Goal: Participate in discussion: Engage in conversation with other users on a specific topic

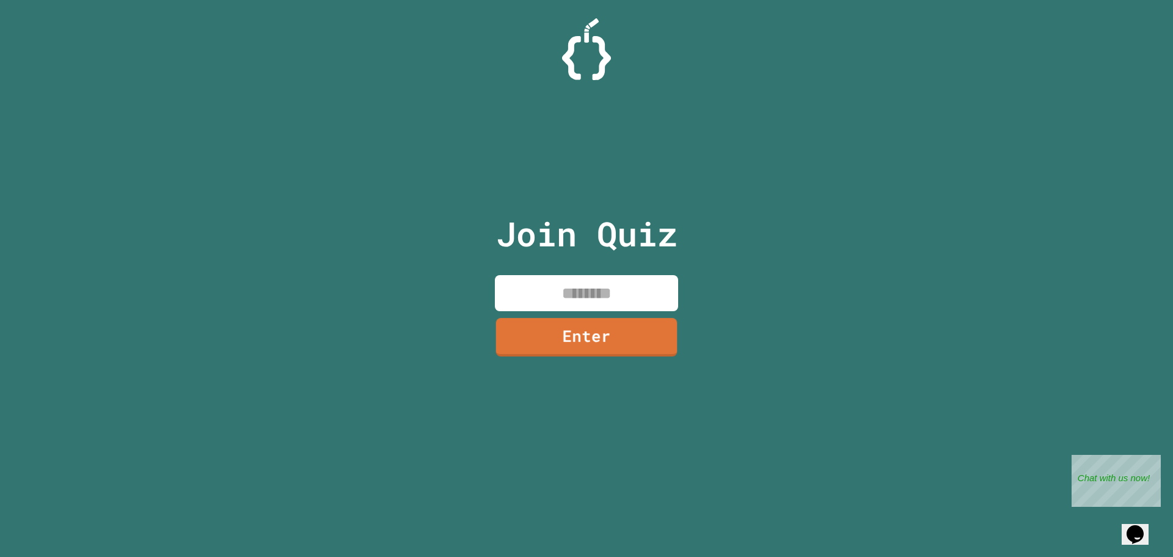
click at [599, 292] on input at bounding box center [586, 293] width 183 height 36
type input "********"
click at [598, 318] on link "Enter" at bounding box center [586, 337] width 183 height 38
click at [587, 31] on div at bounding box center [587, 31] width 0 height 0
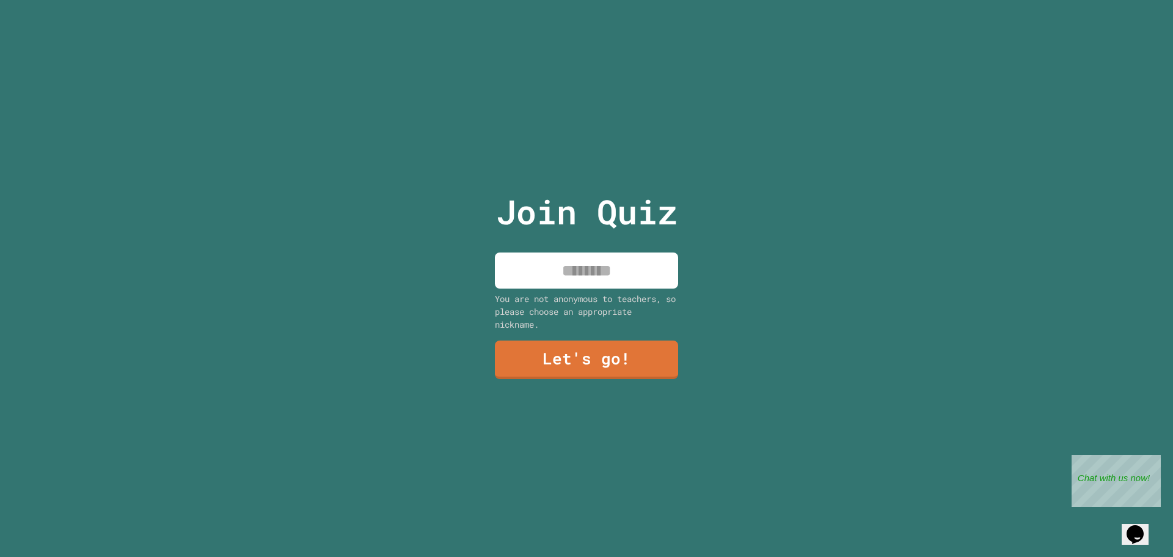
click at [597, 271] on input at bounding box center [586, 270] width 183 height 36
type input "*****"
click at [606, 351] on link "Let's go!" at bounding box center [587, 358] width 174 height 40
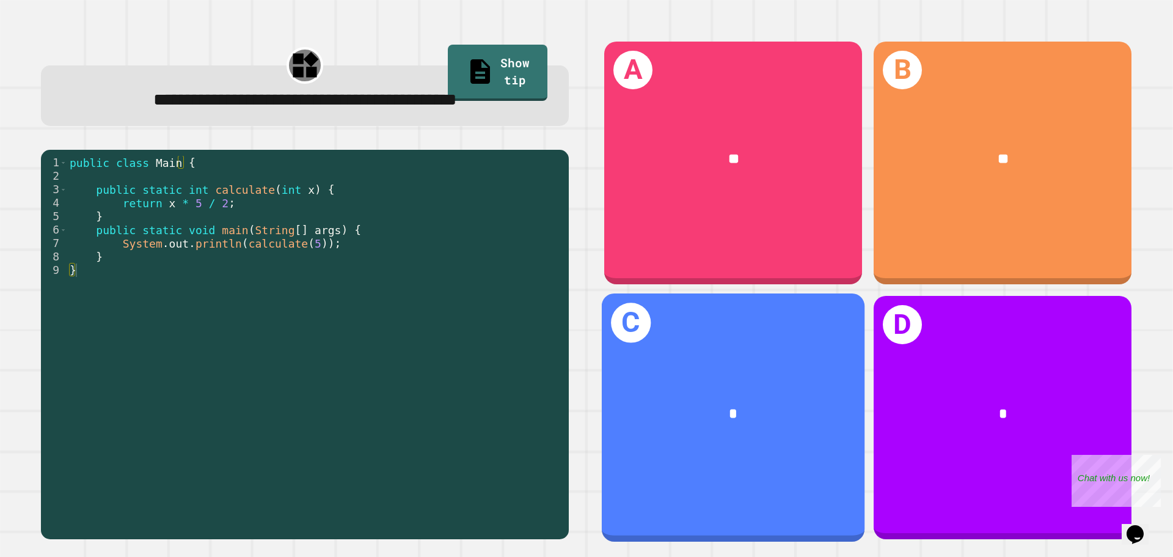
click at [733, 293] on div "C *" at bounding box center [733, 416] width 263 height 247
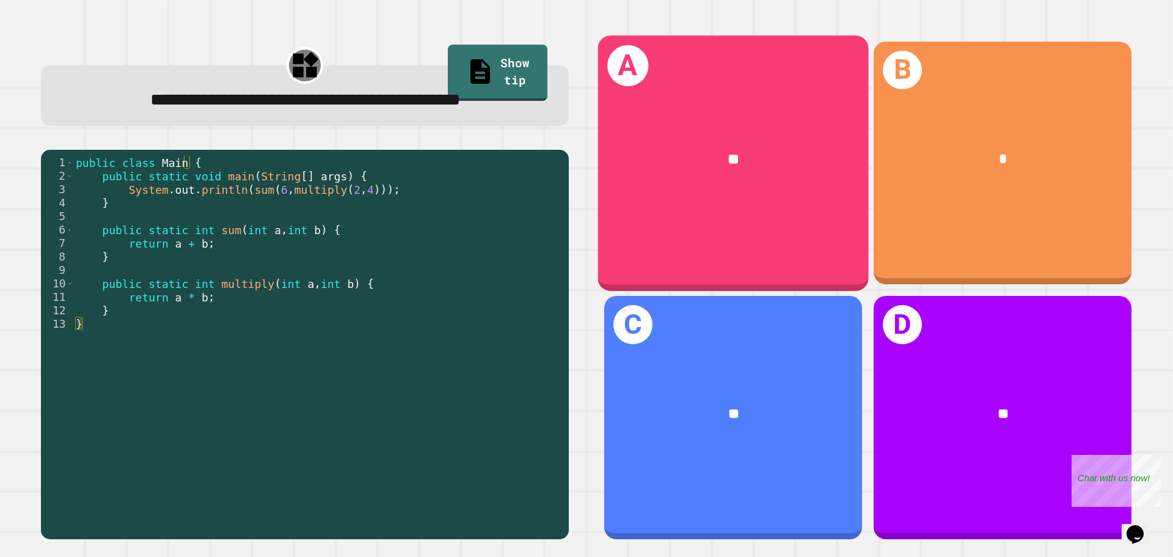
click at [689, 226] on div "A **" at bounding box center [733, 162] width 271 height 255
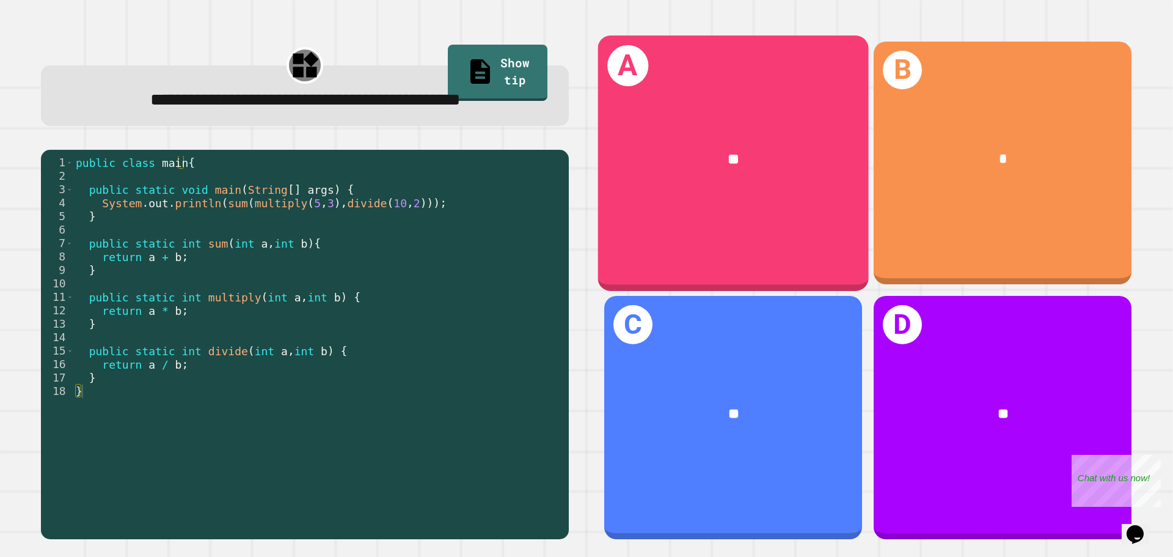
click at [703, 192] on div "**" at bounding box center [733, 160] width 271 height 82
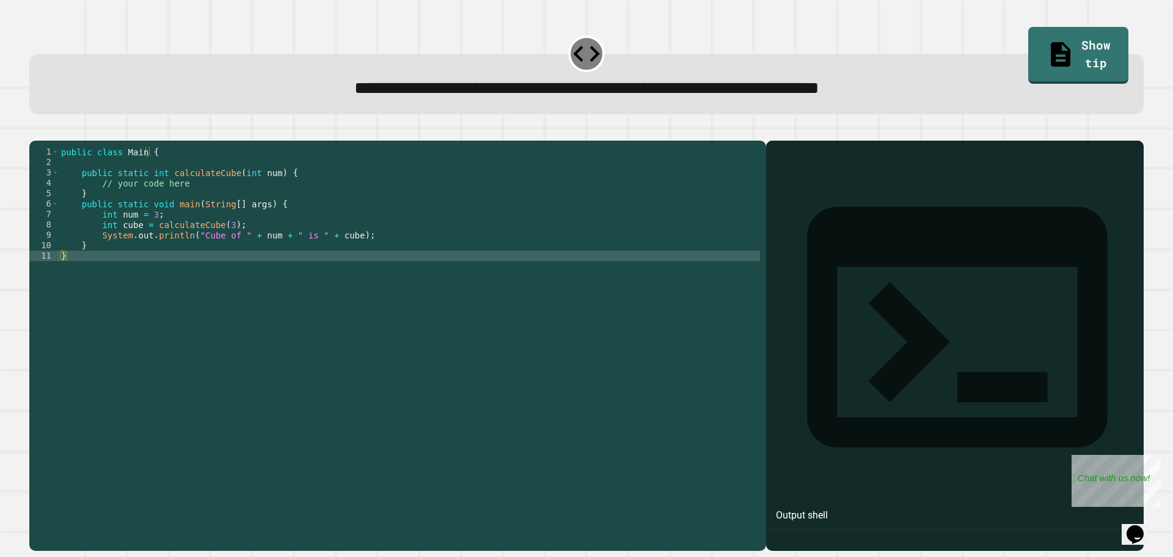
click at [208, 268] on div "public class Main { public static int calculateCube ( int num ) { // your code …" at bounding box center [410, 334] width 702 height 374
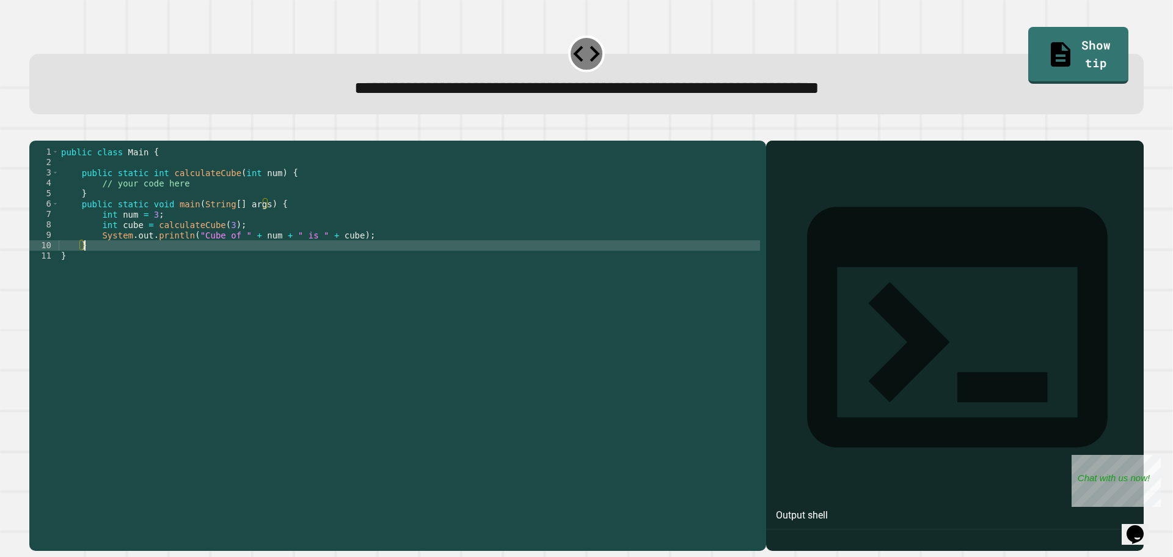
click at [382, 252] on div "public class Main { public static int calculateCube ( int num ) { // your code …" at bounding box center [410, 334] width 702 height 374
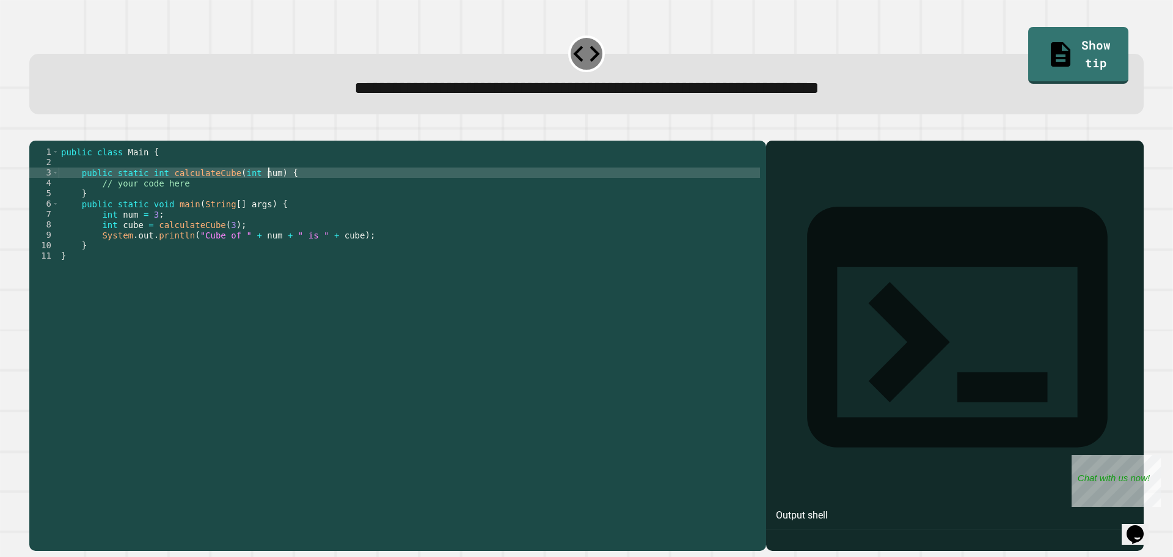
click at [266, 193] on div "public class Main { public static int calculateCube ( int num ) { // your code …" at bounding box center [410, 334] width 702 height 374
click at [261, 197] on div "public class Main { public static int calculateCube ( int num ) { // your code …" at bounding box center [410, 334] width 702 height 374
type textarea "*"
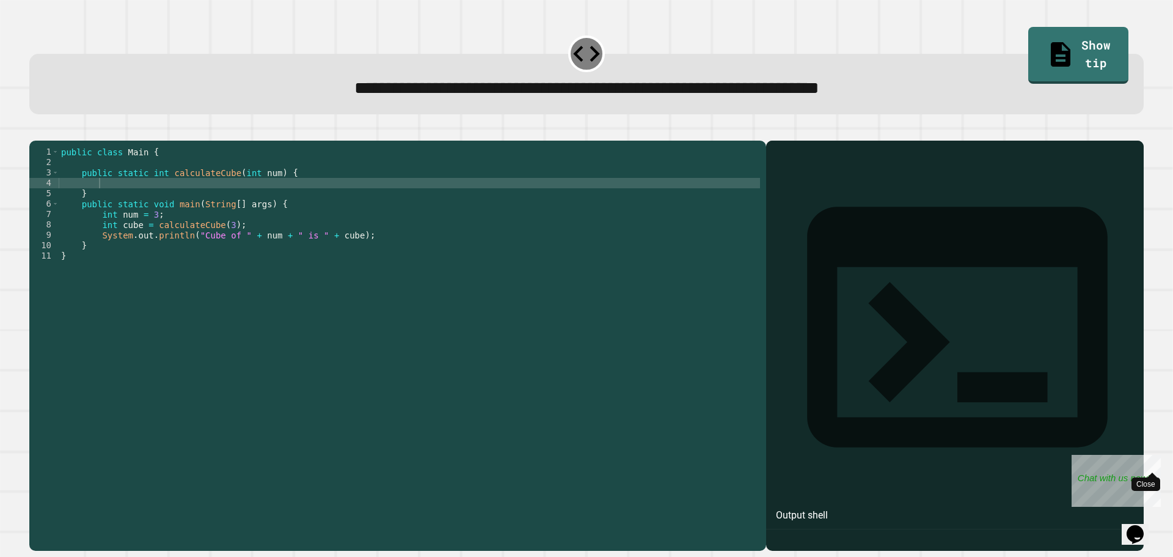
click at [1158, 465] on div "Close" at bounding box center [1152, 462] width 15 height 15
click at [148, 199] on div "public class Main { public static int calculateCube ( int num ) { } public stat…" at bounding box center [410, 334] width 702 height 374
click at [35, 131] on button "button" at bounding box center [35, 131] width 0 height 0
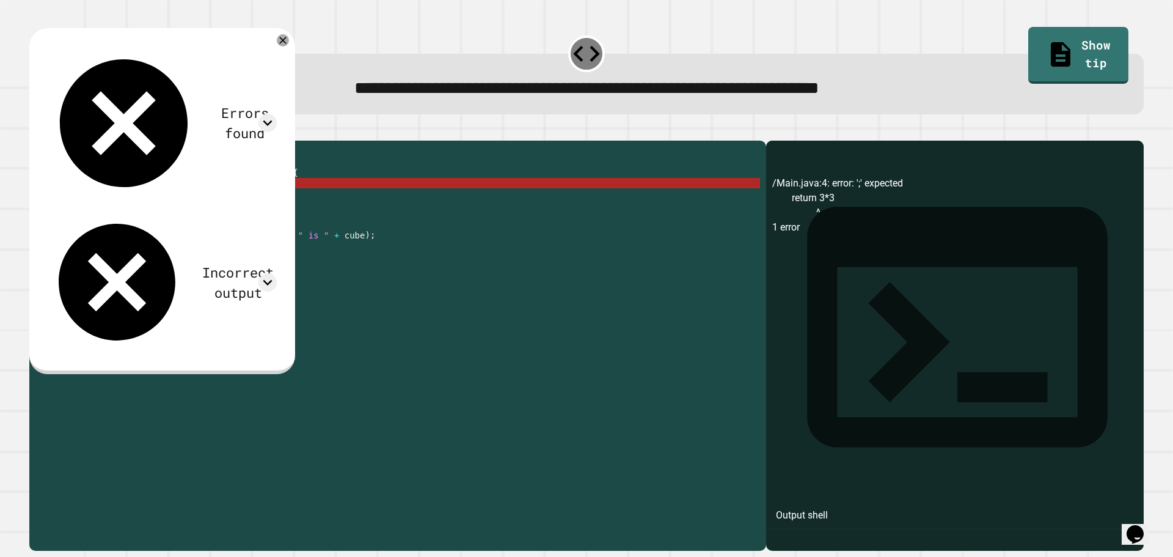
click at [218, 203] on div "public class Main { public static int calculateCube ( int num ) { return 3 * 3 …" at bounding box center [410, 334] width 702 height 374
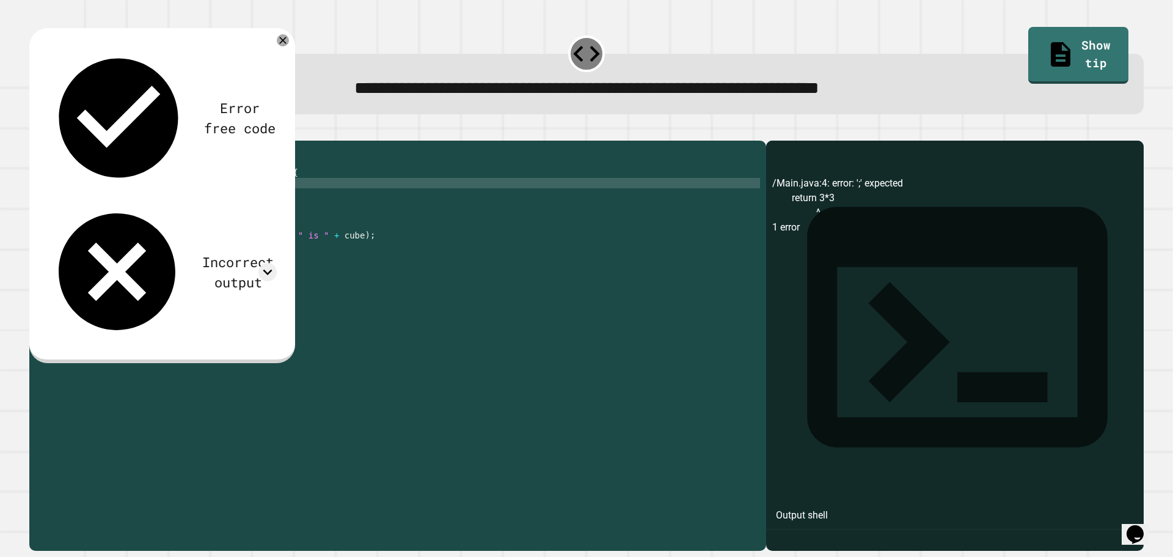
scroll to position [0, 5]
click at [277, 48] on div "Error free code" at bounding box center [162, 117] width 230 height 143
click at [283, 48] on div "Error free code /Main.java:4: error: ';' expected return 3*3 ^ 1 error Incorrec…" at bounding box center [162, 194] width 242 height 308
click at [287, 45] on icon at bounding box center [283, 40] width 9 height 9
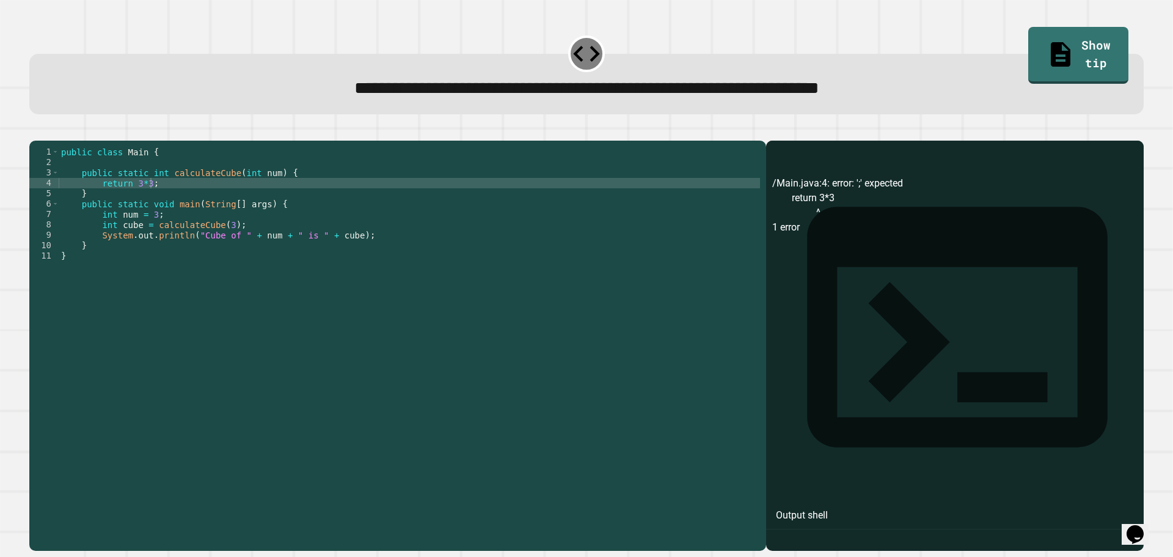
click at [35, 131] on button "button" at bounding box center [35, 131] width 0 height 0
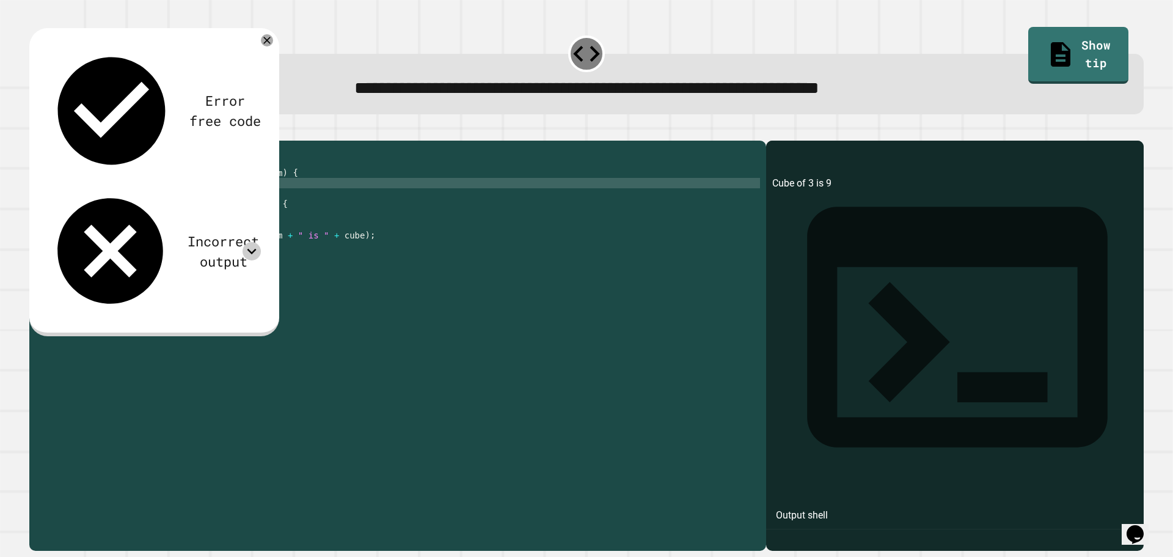
click at [250, 242] on icon at bounding box center [252, 251] width 18 height 18
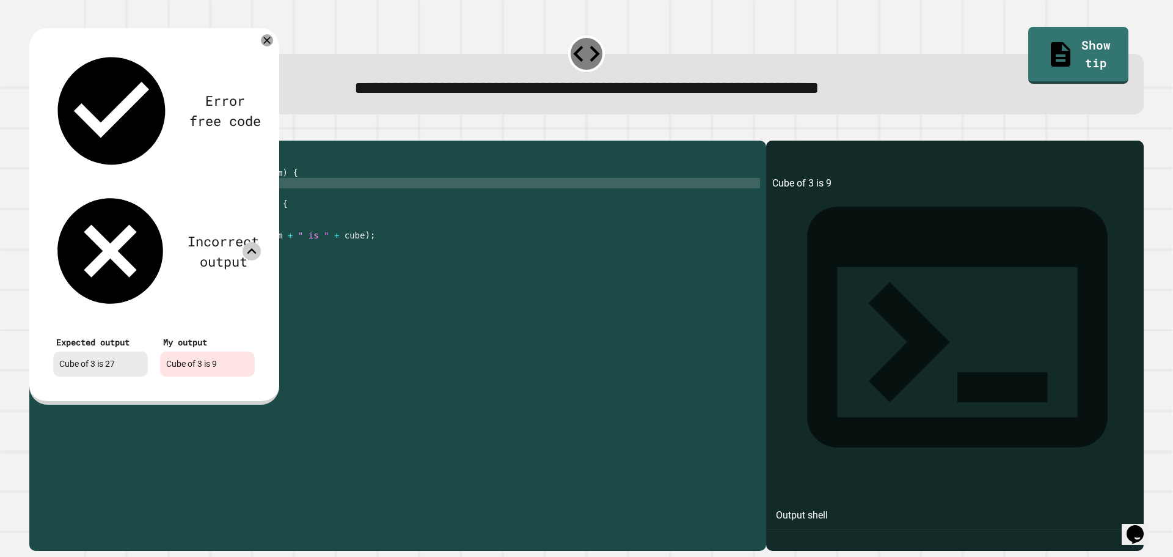
click at [367, 186] on div "public class Main { public static int calculateCube ( int num ) { return 3 * 3 …" at bounding box center [410, 334] width 702 height 374
click at [274, 38] on div "Error free code Cube of 3 is 9 Incorrect output Expected output Cube of 3 is 27…" at bounding box center [154, 216] width 250 height 376
click at [273, 39] on div "Error free code Cube of 3 is 9 Incorrect output Expected output Cube of 3 is 27…" at bounding box center [154, 216] width 250 height 376
click at [269, 42] on icon at bounding box center [267, 40] width 15 height 15
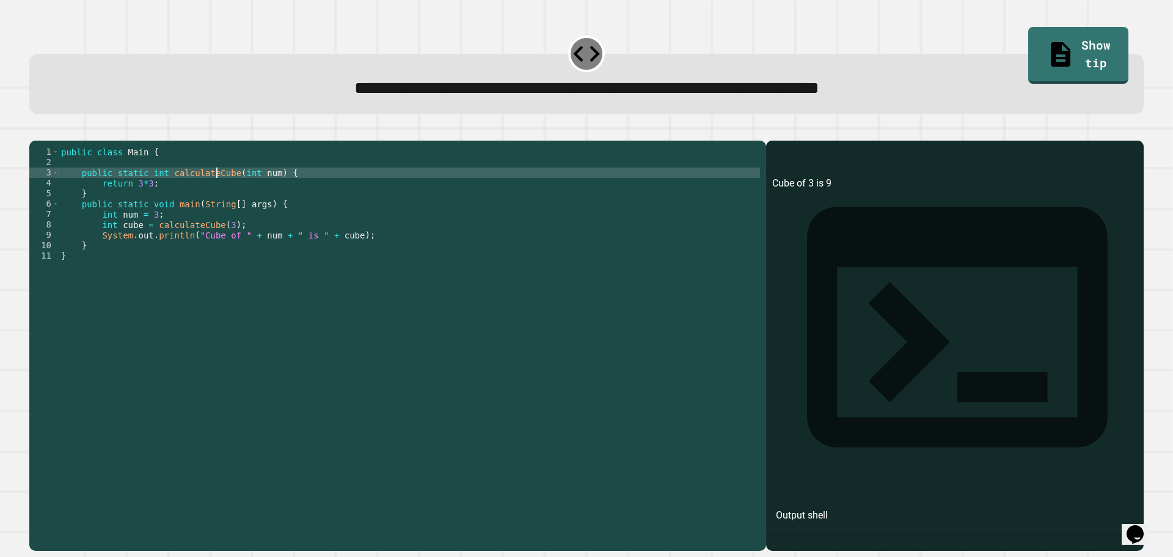
click at [217, 196] on div "public class Main { public static int calculateCube ( int num ) { return 3 * 3 …" at bounding box center [410, 334] width 702 height 374
click at [174, 200] on div "public class Main { public static int calculateCube ( int num ) { return 3 * 3 …" at bounding box center [410, 334] width 702 height 374
click at [173, 200] on div "public class Main { public static int calculateCube ( int num ) { return 3 * 3 …" at bounding box center [410, 334] width 702 height 374
click at [35, 131] on icon "button" at bounding box center [35, 131] width 0 height 0
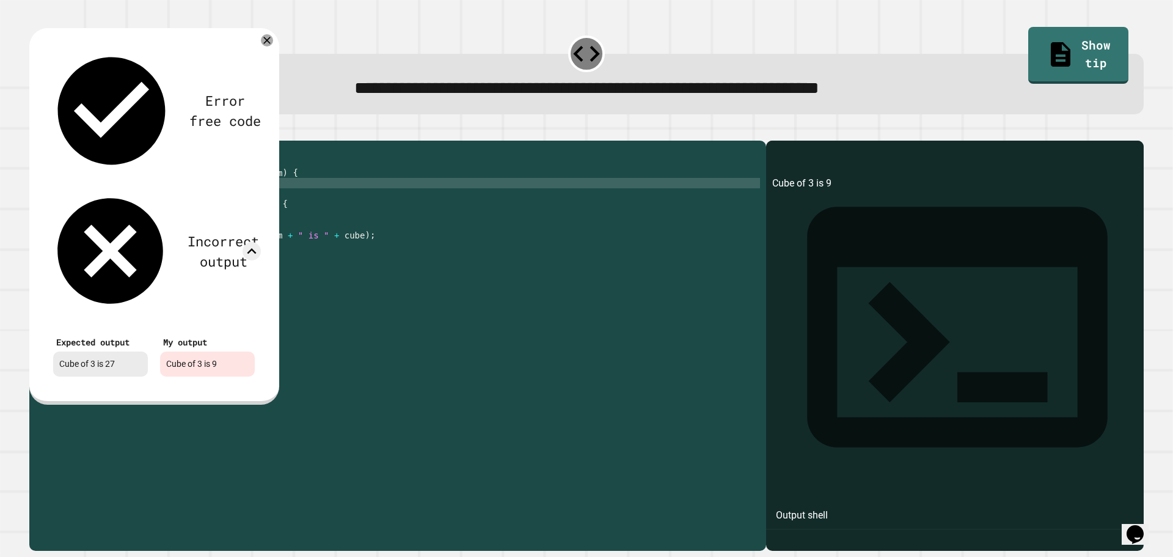
click at [259, 108] on div "Error free code Cube of 3 is 9 Incorrect output Expected output Cube of 3 is 27…" at bounding box center [154, 214] width 226 height 349
click at [265, 45] on icon at bounding box center [267, 40] width 15 height 15
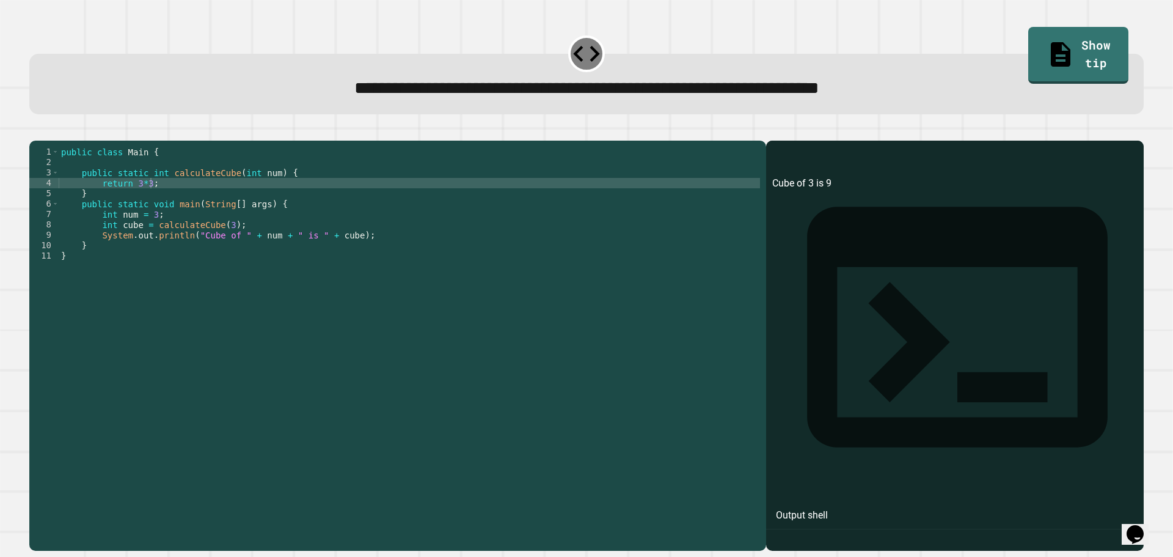
click at [171, 200] on div "public class Main { public static int calculateCube ( int num ) { return 3 * 3 …" at bounding box center [410, 334] width 702 height 374
type textarea "**********"
click at [35, 131] on button "button" at bounding box center [35, 131] width 0 height 0
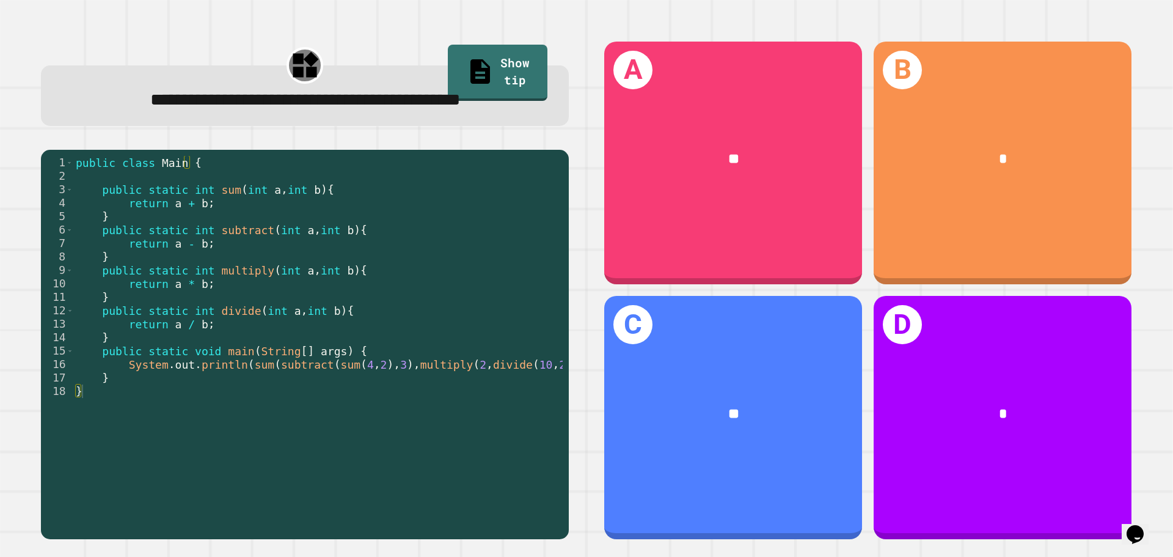
click at [542, 126] on div "**********" at bounding box center [305, 95] width 528 height 60
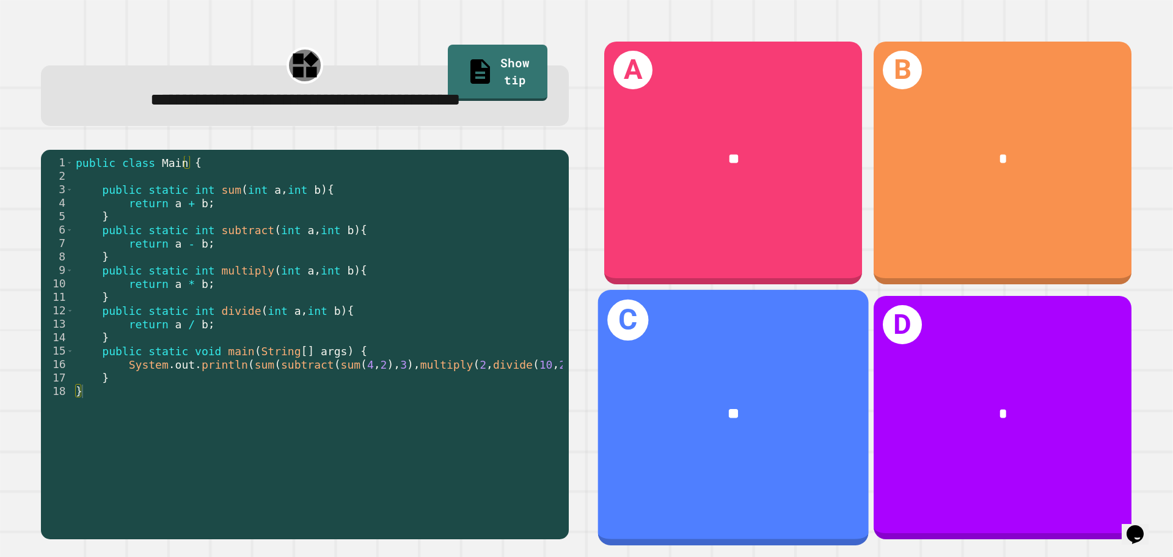
click at [840, 373] on div "**" at bounding box center [733, 414] width 271 height 82
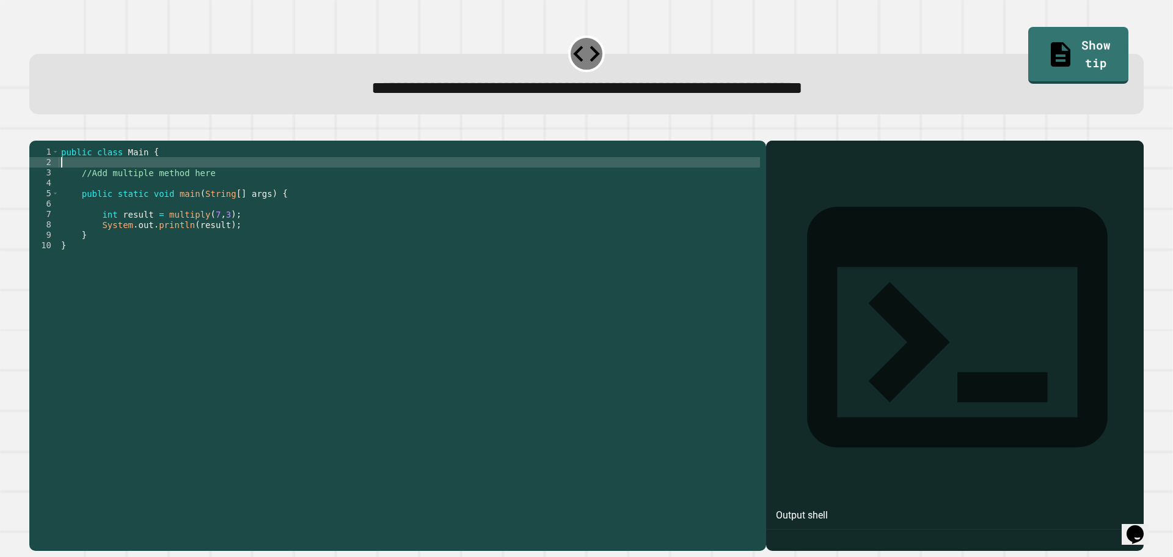
click at [218, 185] on div "public class Main { //Add multiple method here public static void main ( String…" at bounding box center [410, 334] width 702 height 374
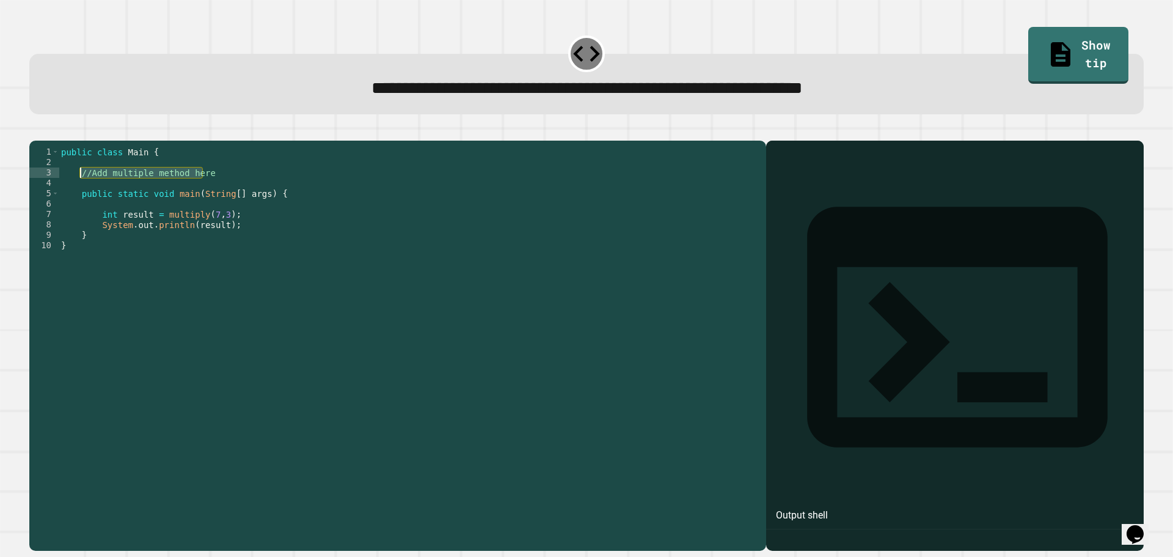
drag, startPoint x: 210, startPoint y: 188, endPoint x: 78, endPoint y: 191, distance: 132.0
click at [78, 191] on div "public class Main { //Add multiple method here public static void main ( String…" at bounding box center [410, 334] width 702 height 374
type textarea "**********"
click at [315, 189] on div "public class Main { public static int multiply ( a * b ) public static void mai…" at bounding box center [410, 334] width 702 height 374
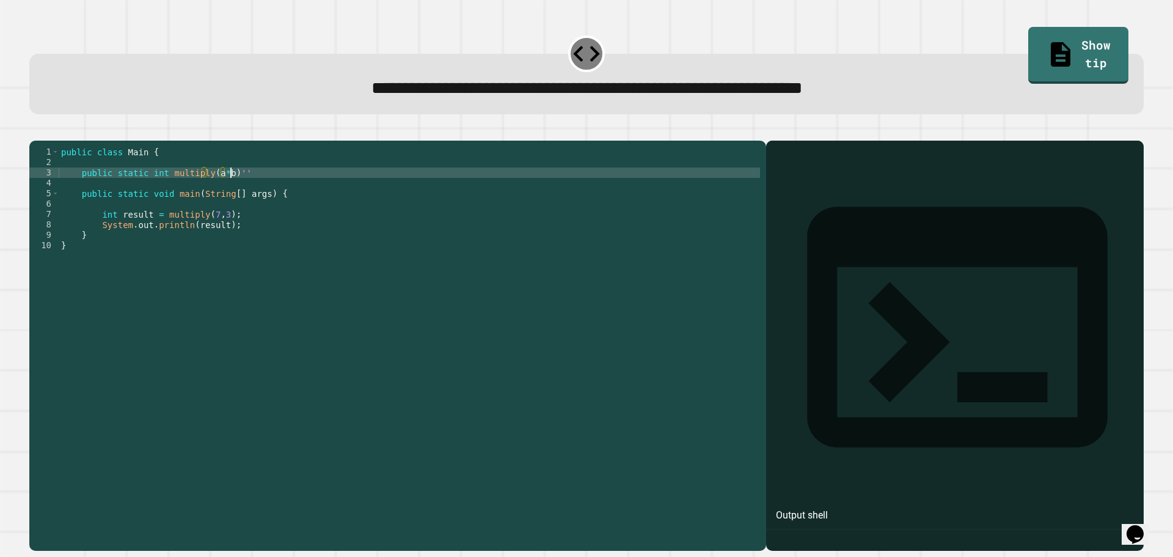
scroll to position [0, 11]
click at [35, 131] on button "button" at bounding box center [35, 131] width 0 height 0
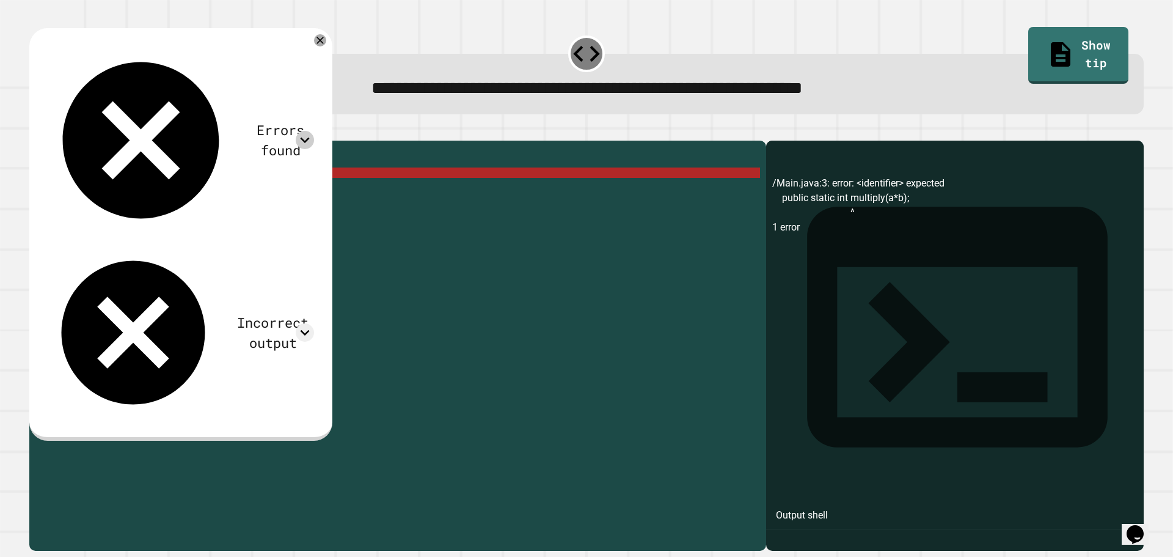
click at [314, 131] on icon at bounding box center [305, 140] width 18 height 18
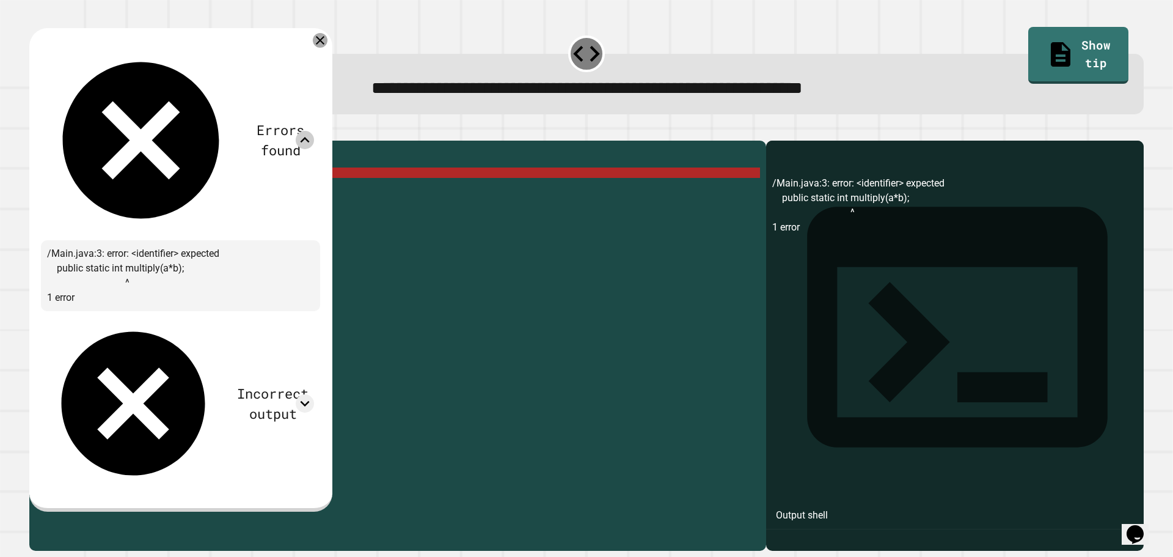
click at [328, 40] on icon at bounding box center [320, 40] width 15 height 15
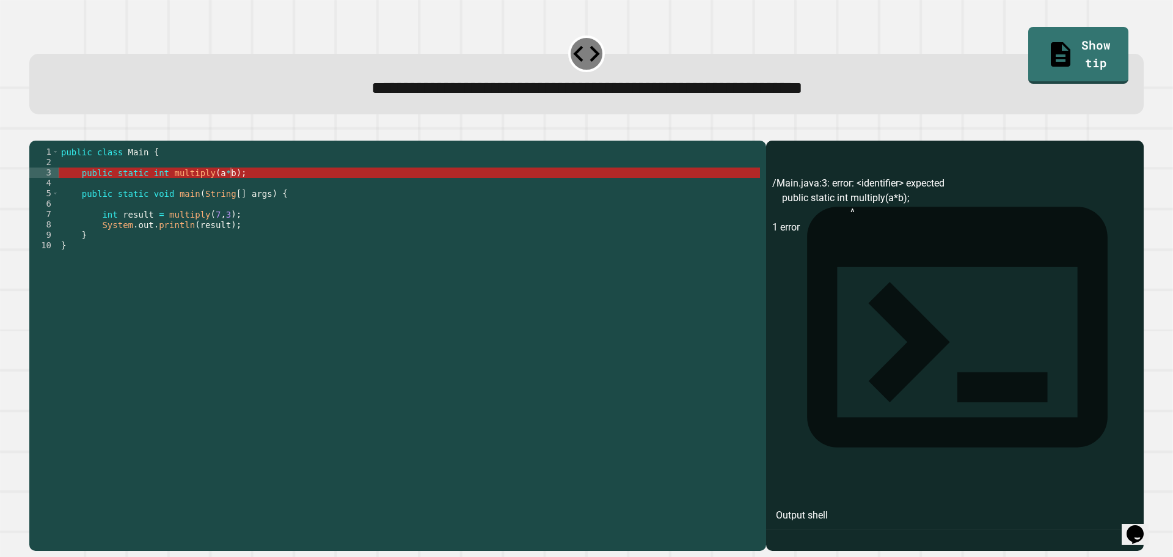
click at [174, 195] on div "public class Main { public static int multiply ( a * b ) ; public static void m…" at bounding box center [410, 334] width 702 height 374
click at [172, 191] on div "public class Main { public static int multiply ( a * b ) ; public static void m…" at bounding box center [410, 334] width 702 height 374
click at [217, 185] on div "public class Main { public static int multiply ( a * b ) ; public static void m…" at bounding box center [410, 334] width 702 height 374
click at [200, 187] on div "public class Main { public static int multiply ( a * b ) ; public static void m…" at bounding box center [410, 334] width 702 height 374
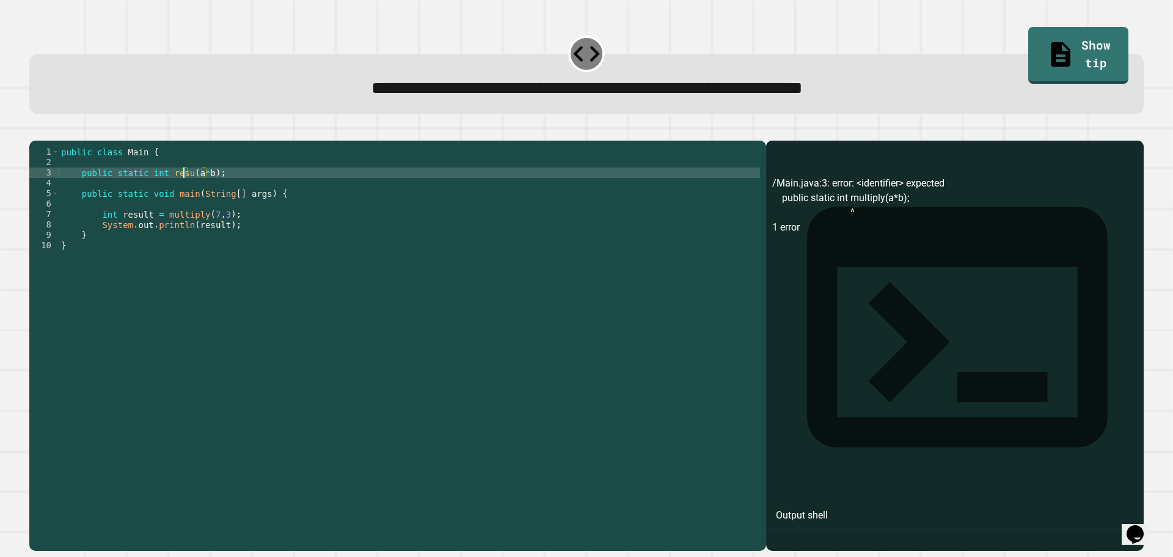
type textarea "**********"
click at [249, 188] on div "public class Main { public static int result ( a * b ) ; public static void mai…" at bounding box center [410, 334] width 702 height 374
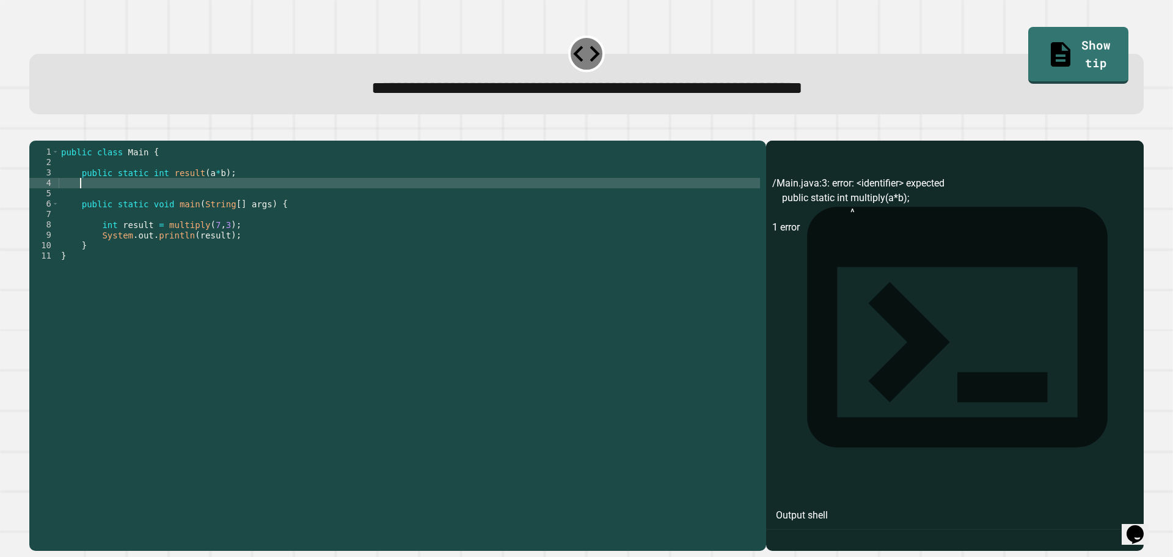
scroll to position [0, 1]
type textarea "*"
click at [35, 131] on button "button" at bounding box center [35, 131] width 0 height 0
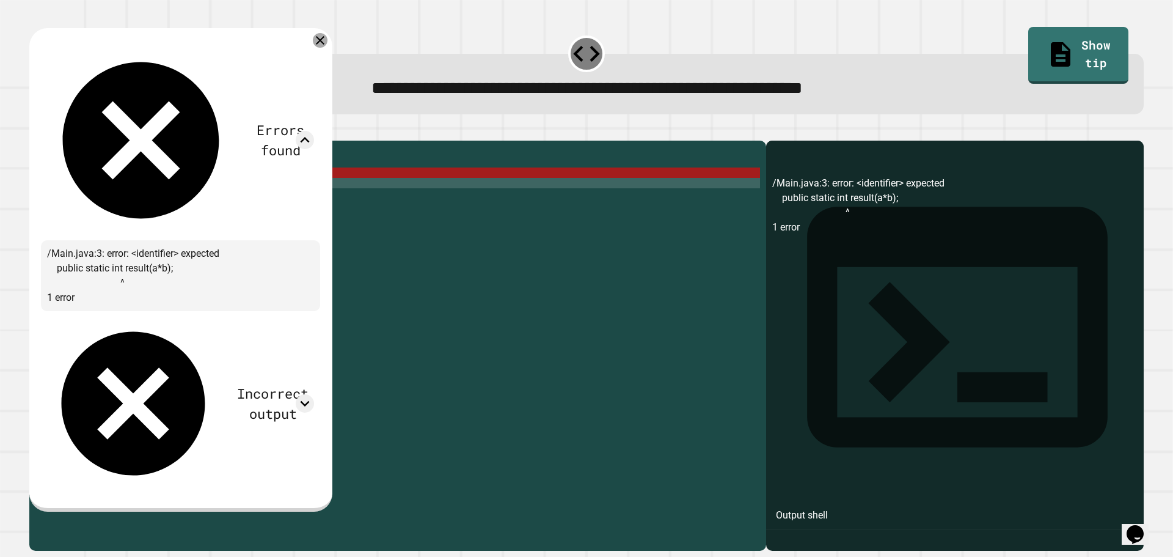
click at [328, 43] on icon at bounding box center [320, 40] width 15 height 15
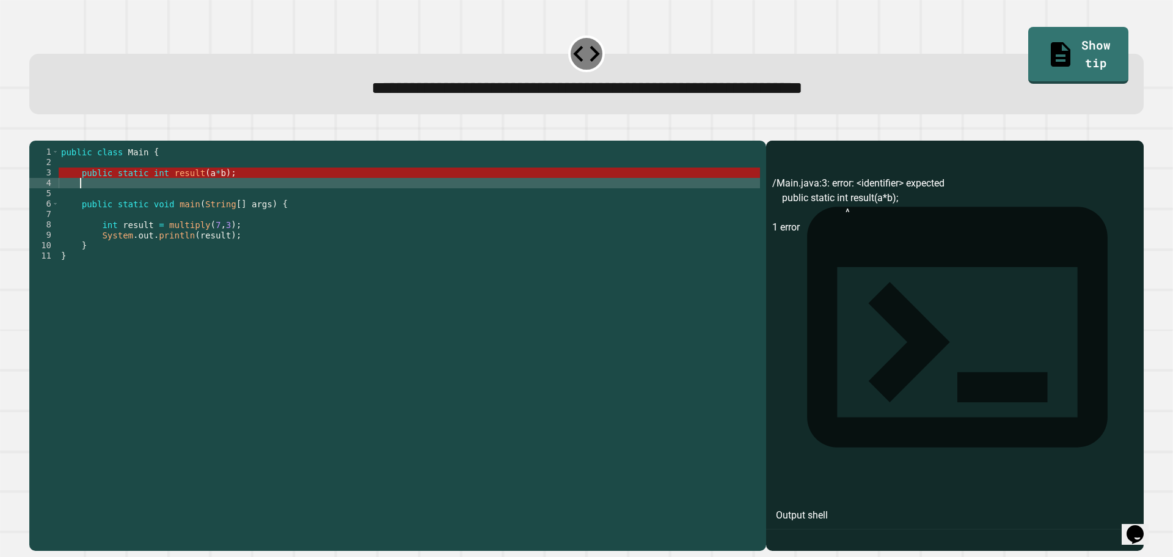
click at [234, 188] on div "public class Main { public static int result ( a * b ) ; public static void mai…" at bounding box center [410, 334] width 702 height 374
click at [206, 199] on div "public class Main { public static int result ( a * b ) ; public static void mai…" at bounding box center [410, 334] width 702 height 374
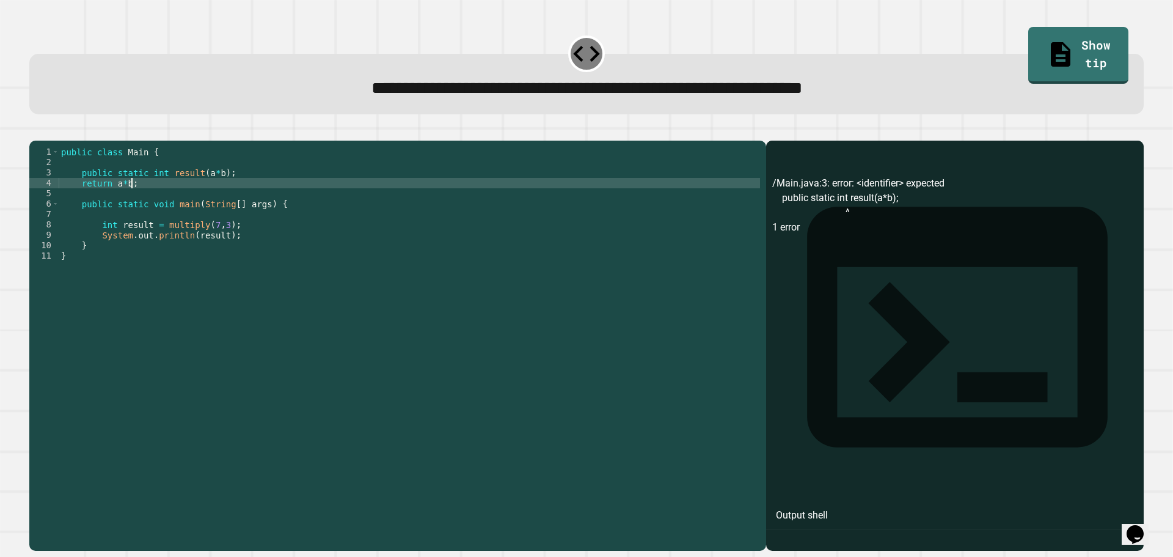
scroll to position [0, 4]
click at [46, 141] on icon "button" at bounding box center [43, 138] width 7 height 9
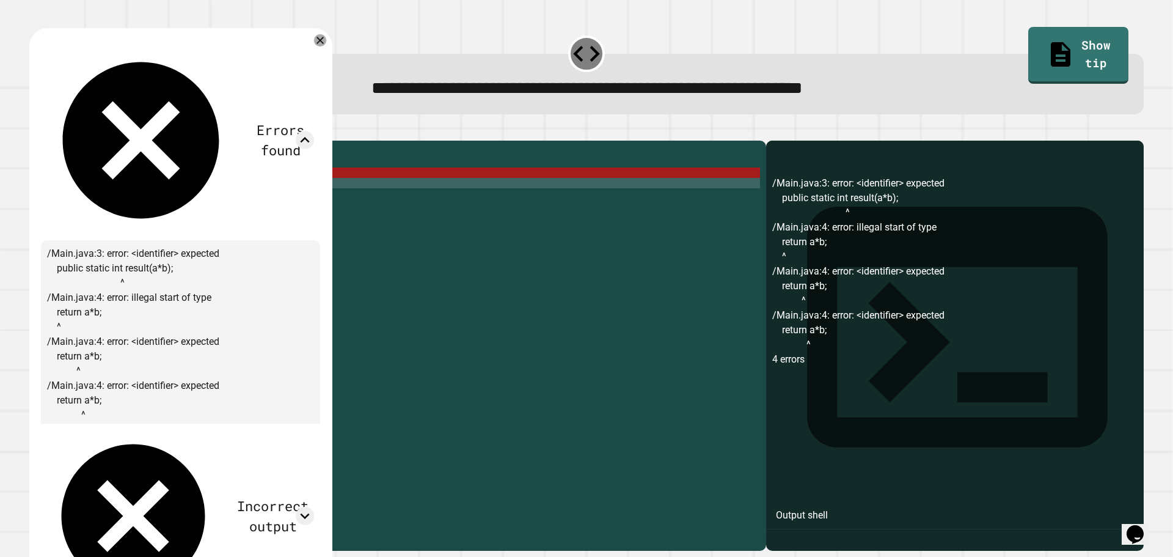
click at [326, 42] on icon at bounding box center [320, 40] width 12 height 12
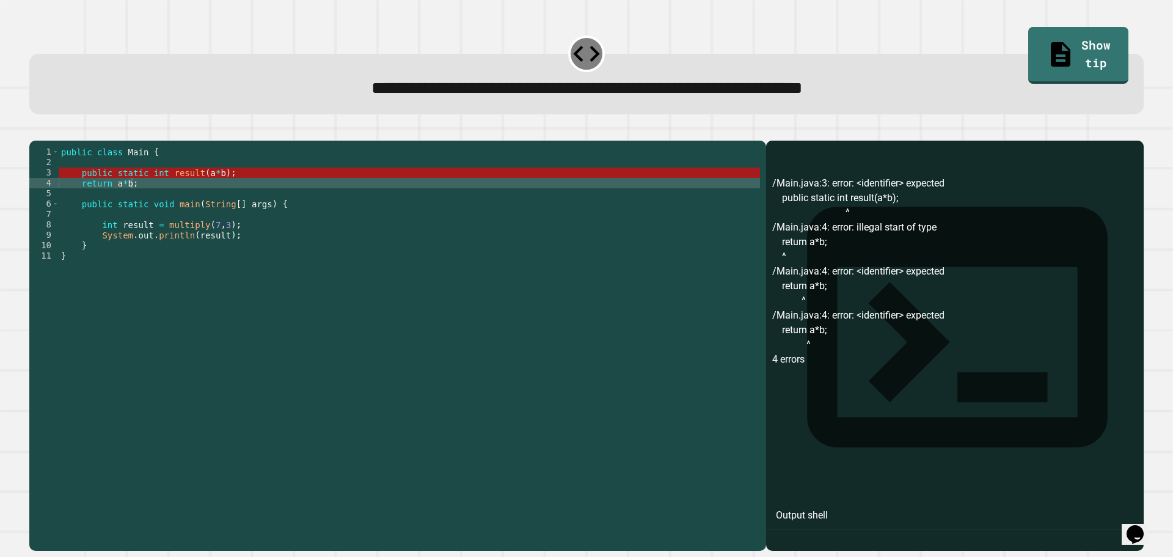
click at [191, 193] on div "public class Main { public static int result ( a * b ) ; return a * b ; public …" at bounding box center [410, 334] width 702 height 374
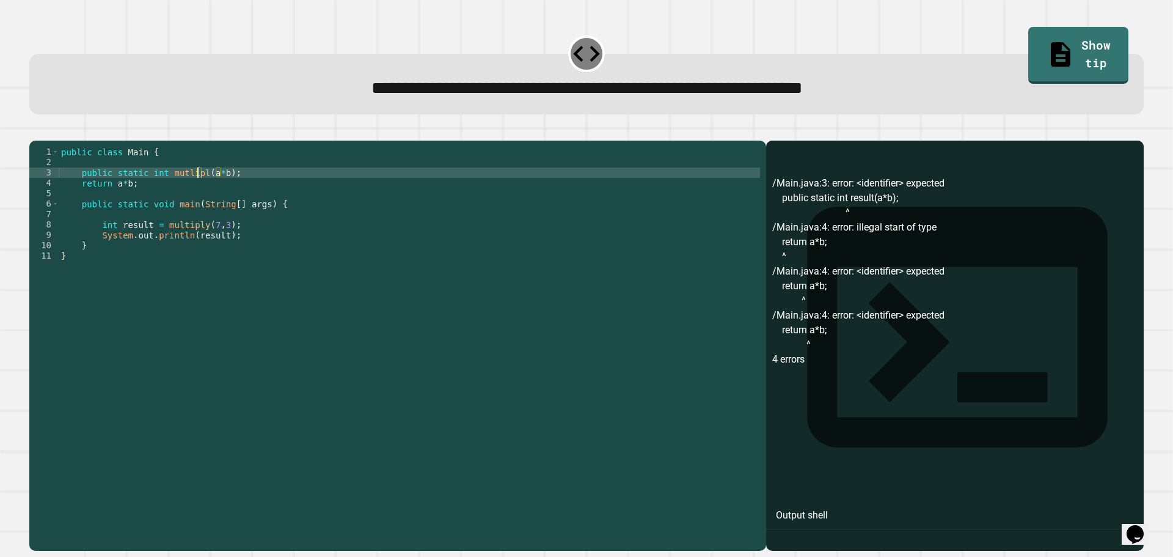
scroll to position [0, 10]
click at [35, 131] on icon "button" at bounding box center [35, 131] width 0 height 0
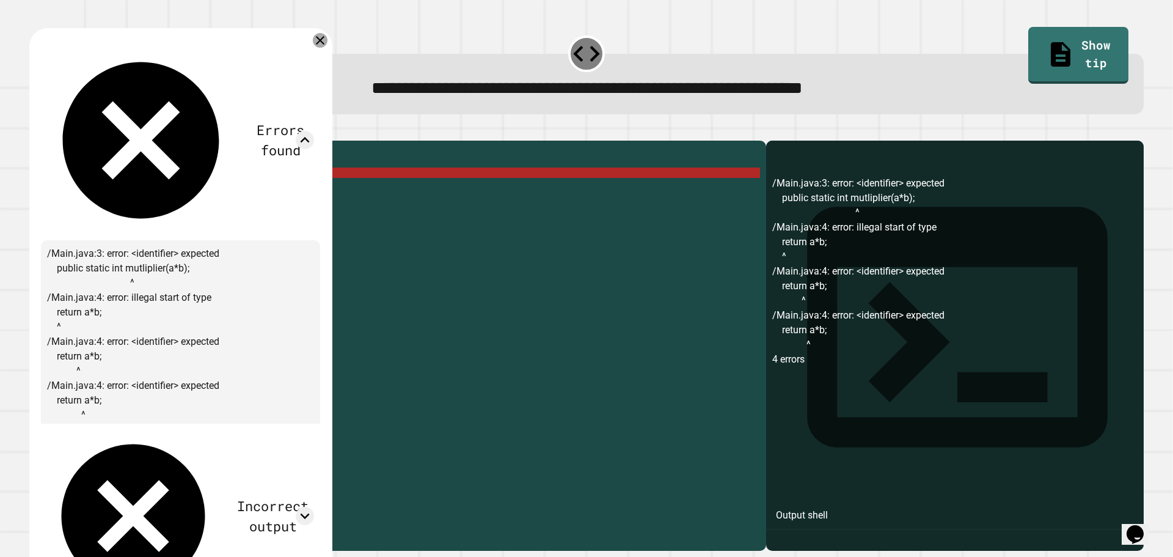
click at [328, 44] on icon at bounding box center [320, 40] width 15 height 15
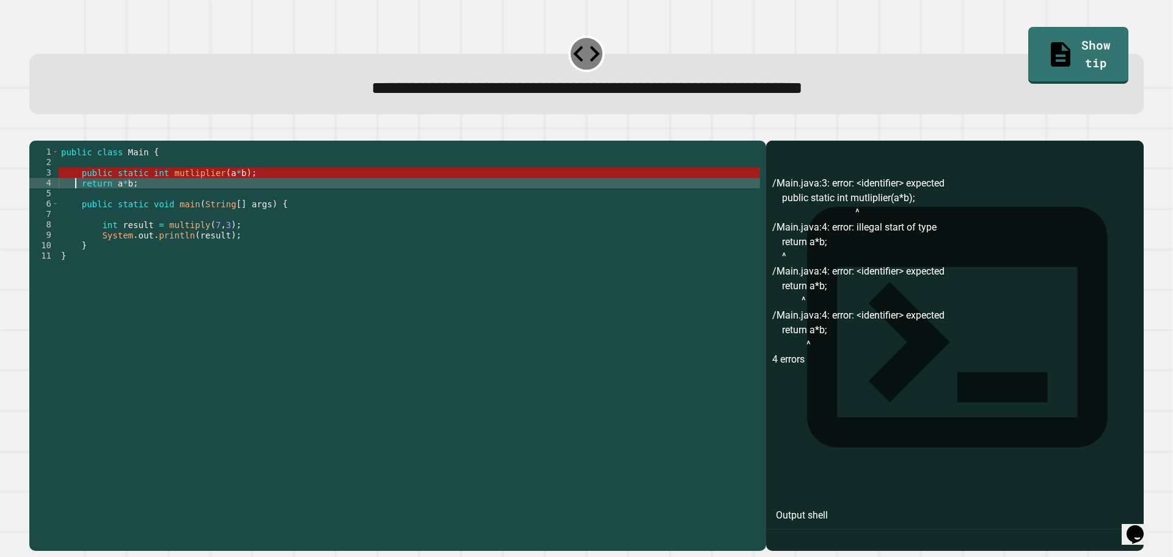
scroll to position [0, 4]
click at [75, 203] on div "public class Main { public static int mutliplier ( a * b ) ; return a * b ; pub…" at bounding box center [410, 334] width 702 height 374
click at [110, 203] on div "public class Main { public static int mutliplier ( a * b ) ; return a * b ; pub…" at bounding box center [410, 334] width 702 height 374
click at [112, 203] on div "public class Main { public static int mutliplier ( a * b ) ; return a * b ; pub…" at bounding box center [410, 334] width 702 height 374
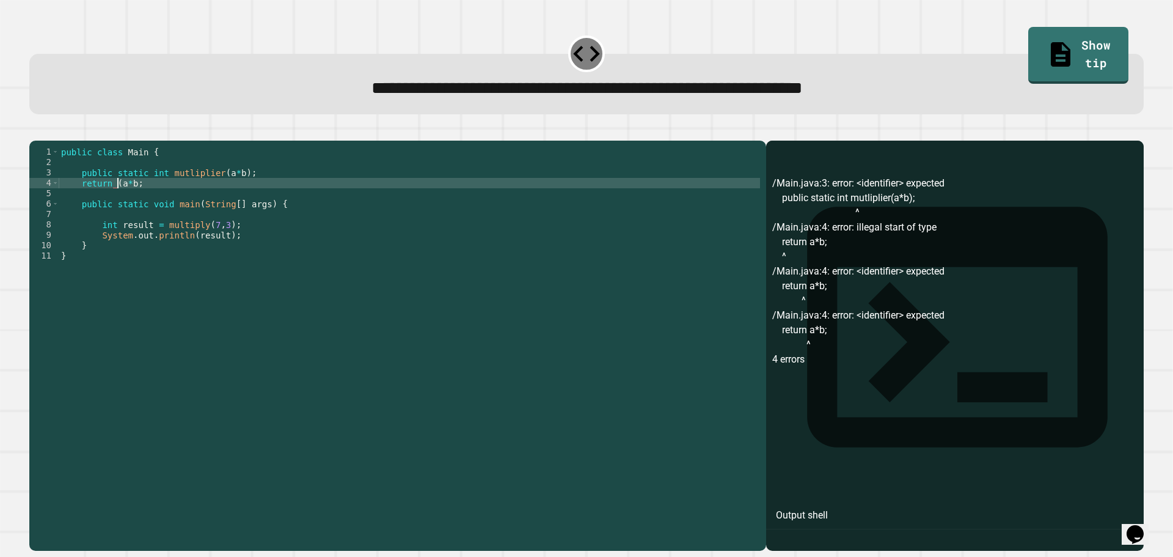
click at [131, 200] on div "public class Main { public static int mutliplier ( a * b ) ; return ( a * b ; p…" at bounding box center [410, 334] width 702 height 374
click at [35, 131] on button "button" at bounding box center [35, 131] width 0 height 0
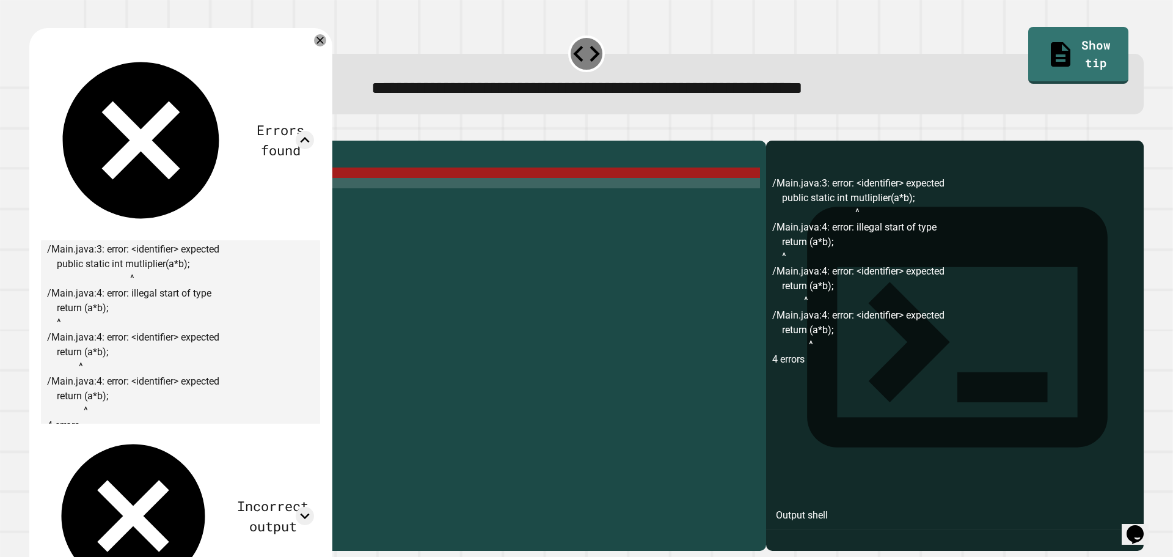
scroll to position [0, 0]
click at [314, 507] on icon at bounding box center [305, 516] width 18 height 18
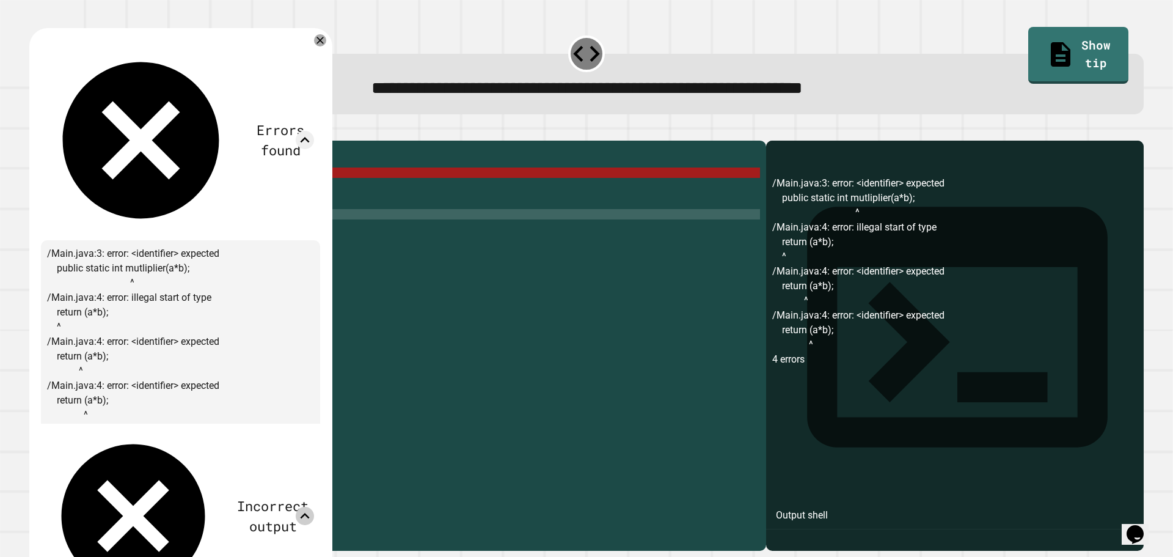
click at [422, 233] on div "public class Main { public static int mutliplier ( a * b ) ; return ( a * b ) ;…" at bounding box center [410, 334] width 702 height 374
click at [419, 233] on div "public class Main { public static int mutliplier ( a * b ) ; return ( a * b ) ;…" at bounding box center [410, 334] width 702 height 374
click at [332, 230] on div "Errors found /Main.java:3: error: <identifier> expected public static int mutli…" at bounding box center [180, 417] width 303 height 779
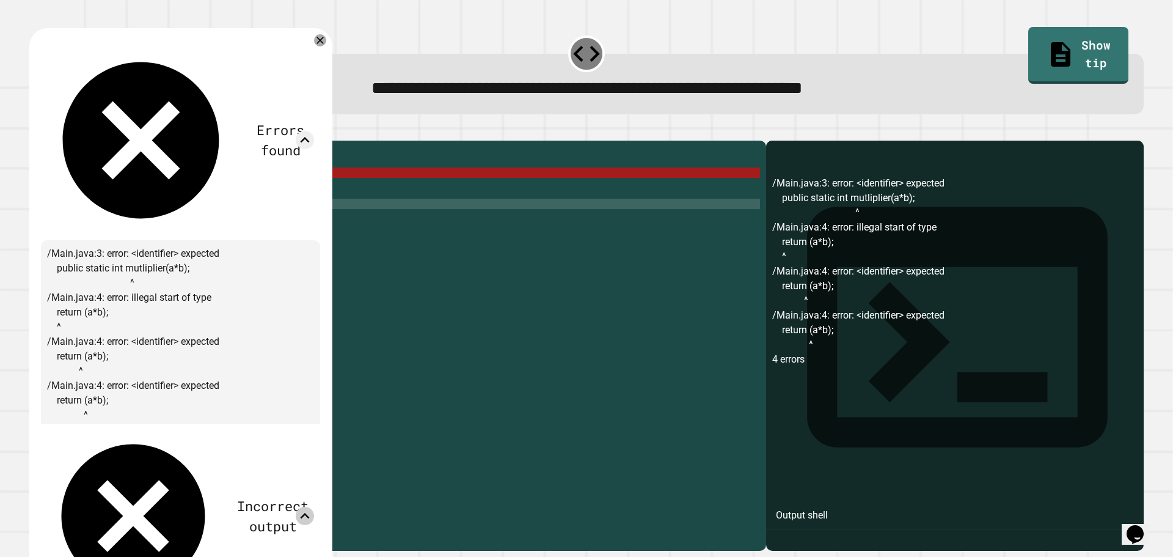
click at [392, 227] on div "public class Main { public static int mutliplier ( a * b ) ; return ( a * b ) ;…" at bounding box center [410, 334] width 702 height 374
click at [326, 46] on div at bounding box center [320, 40] width 12 height 12
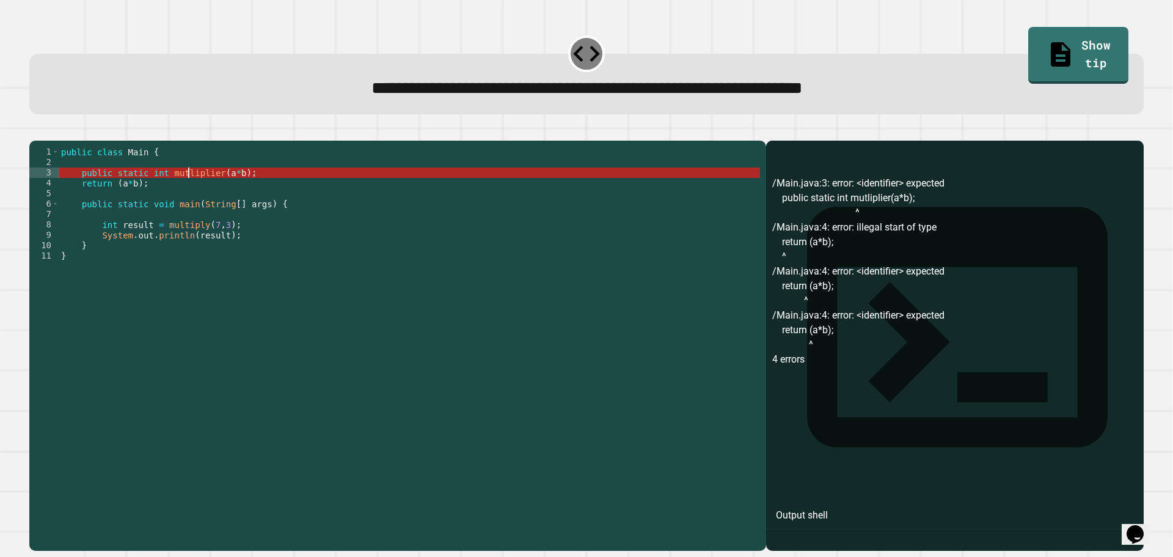
click at [189, 194] on div "public class Main { public static int mutliplier ( a * b ) ; return ( a * b ) ;…" at bounding box center [410, 334] width 702 height 374
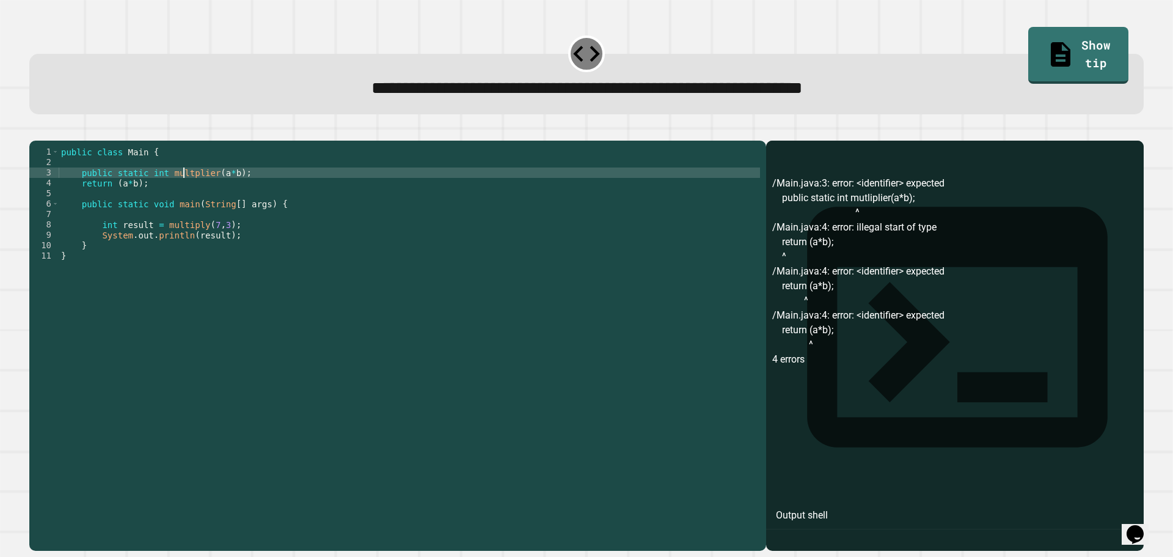
scroll to position [0, 9]
type textarea "**********"
click at [35, 131] on icon "button" at bounding box center [35, 131] width 0 height 0
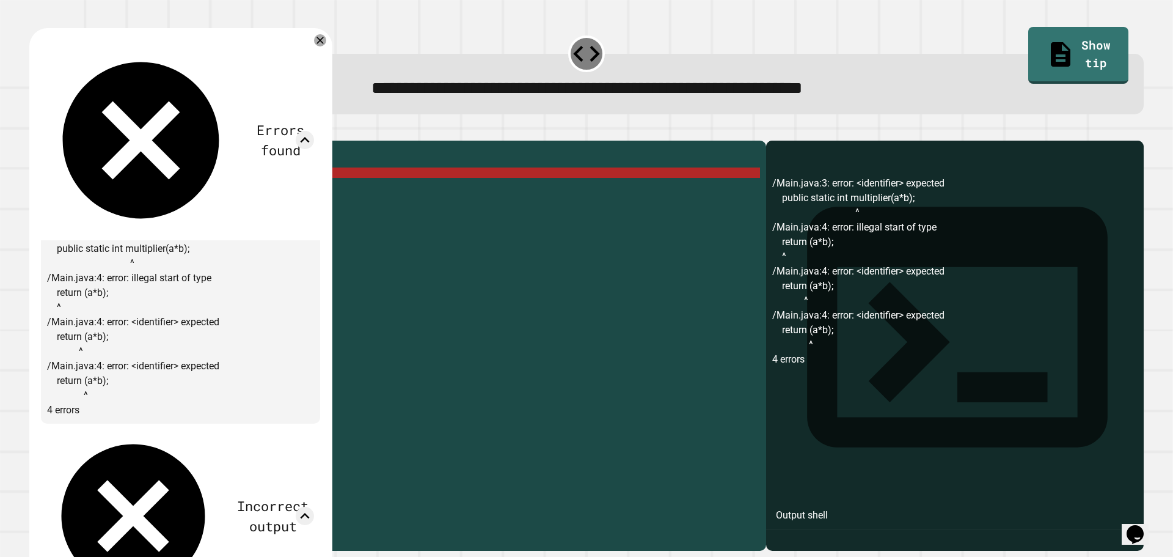
scroll to position [0, 0]
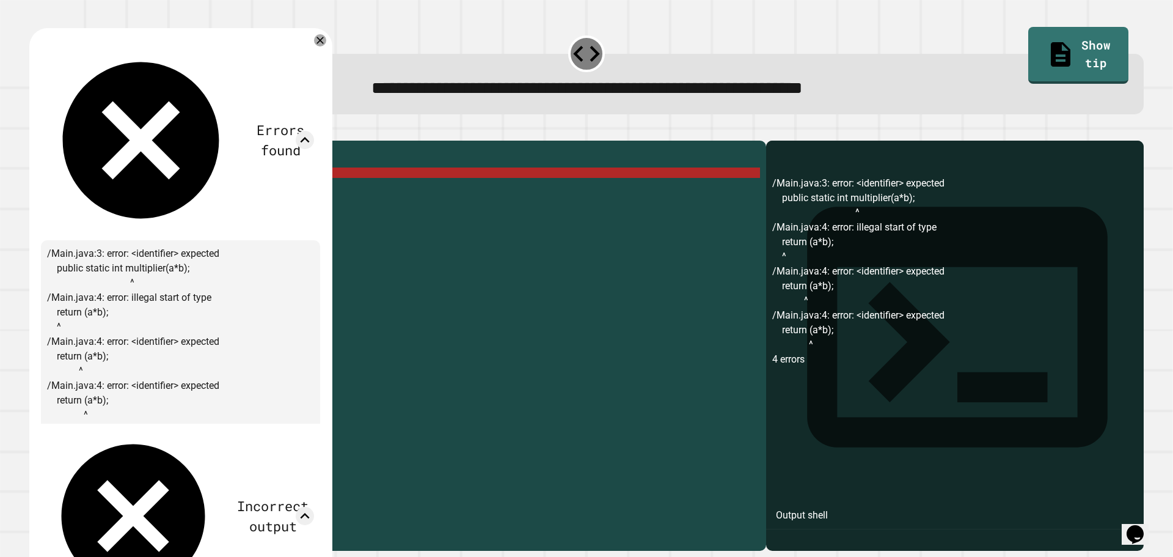
click at [332, 41] on div "Errors found /Main.java:3: error: <identifier> expected public static int multi…" at bounding box center [180, 417] width 303 height 779
click at [328, 38] on icon at bounding box center [320, 40] width 15 height 15
